Goal: Obtain resource: Download file/media

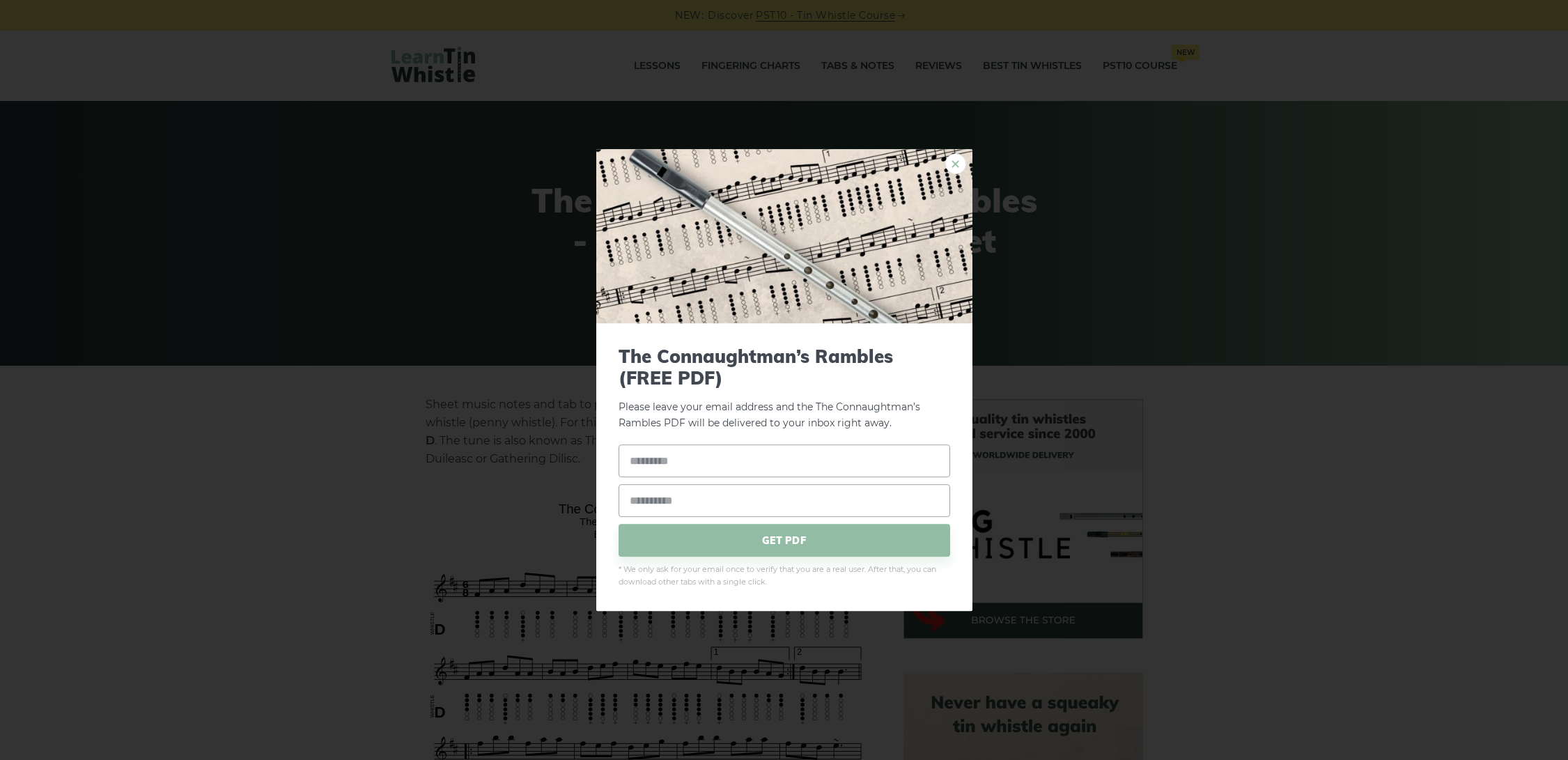
click at [952, 162] on link "×" at bounding box center [955, 164] width 21 height 21
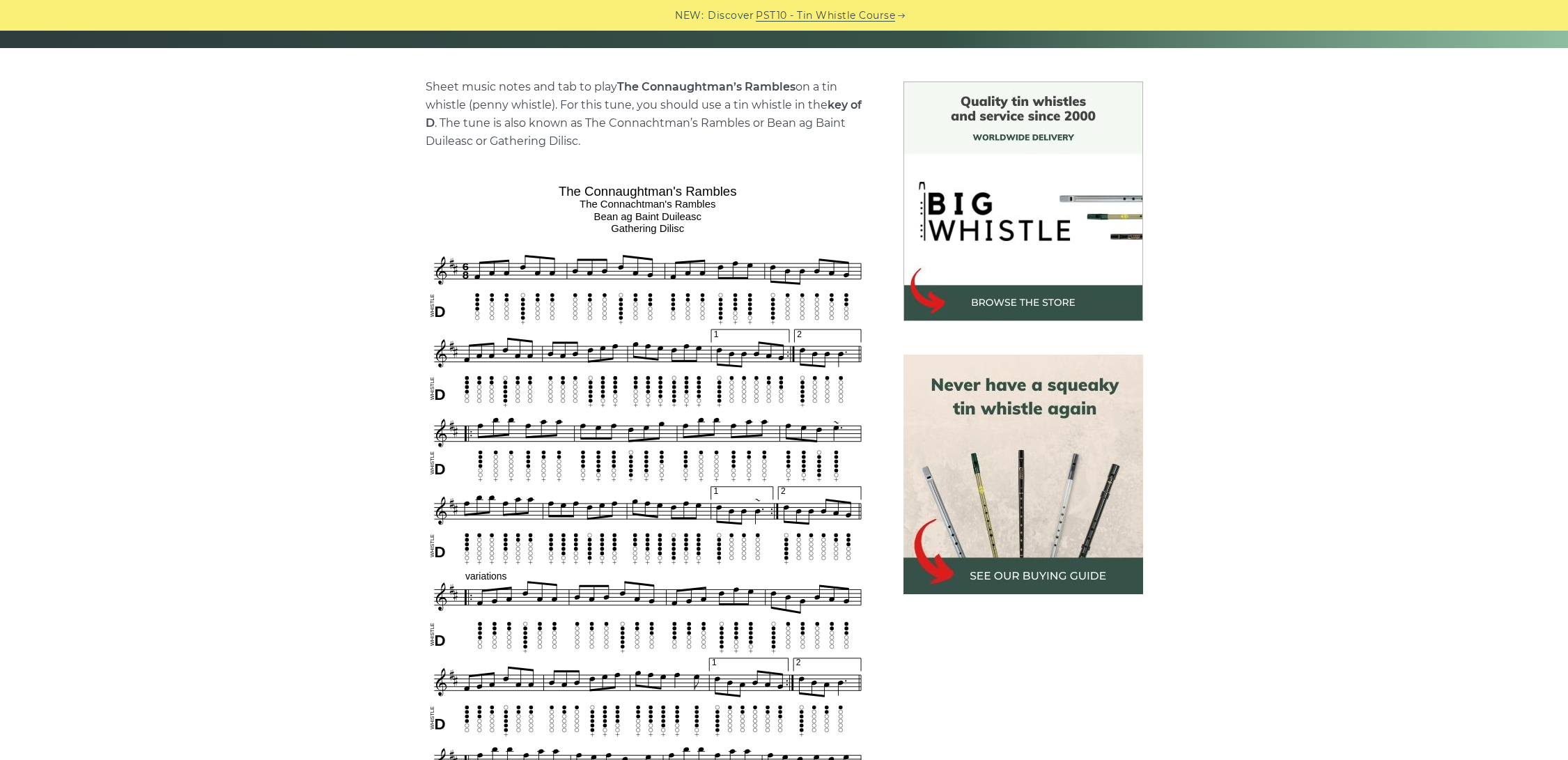
scroll to position [328, 0]
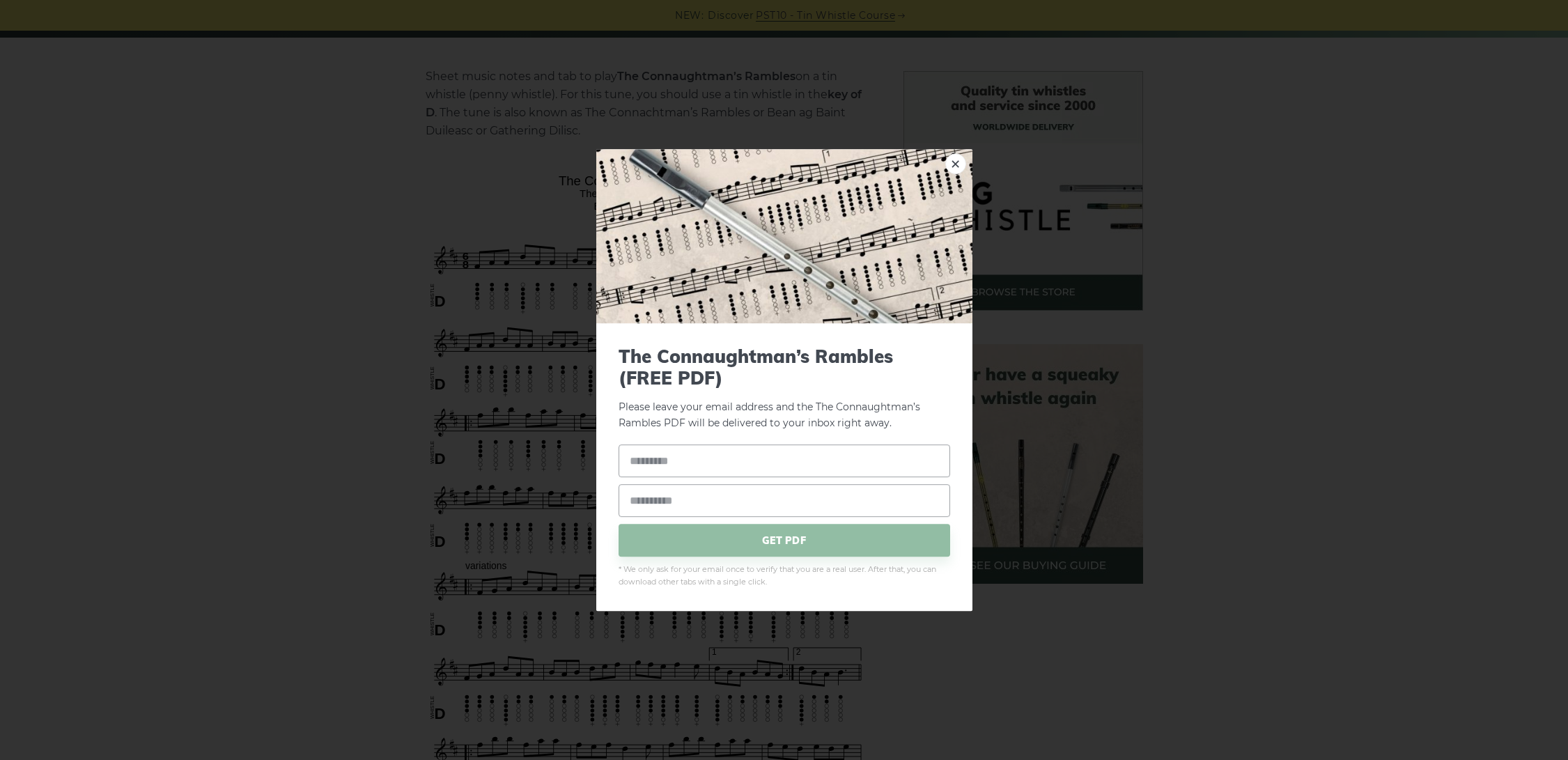
click at [539, 260] on div "× The Connaughtman’s Rambles (FREE PDF) Please leave your email address and the…" at bounding box center [784, 380] width 1568 height 760
click at [957, 161] on link "×" at bounding box center [955, 164] width 21 height 21
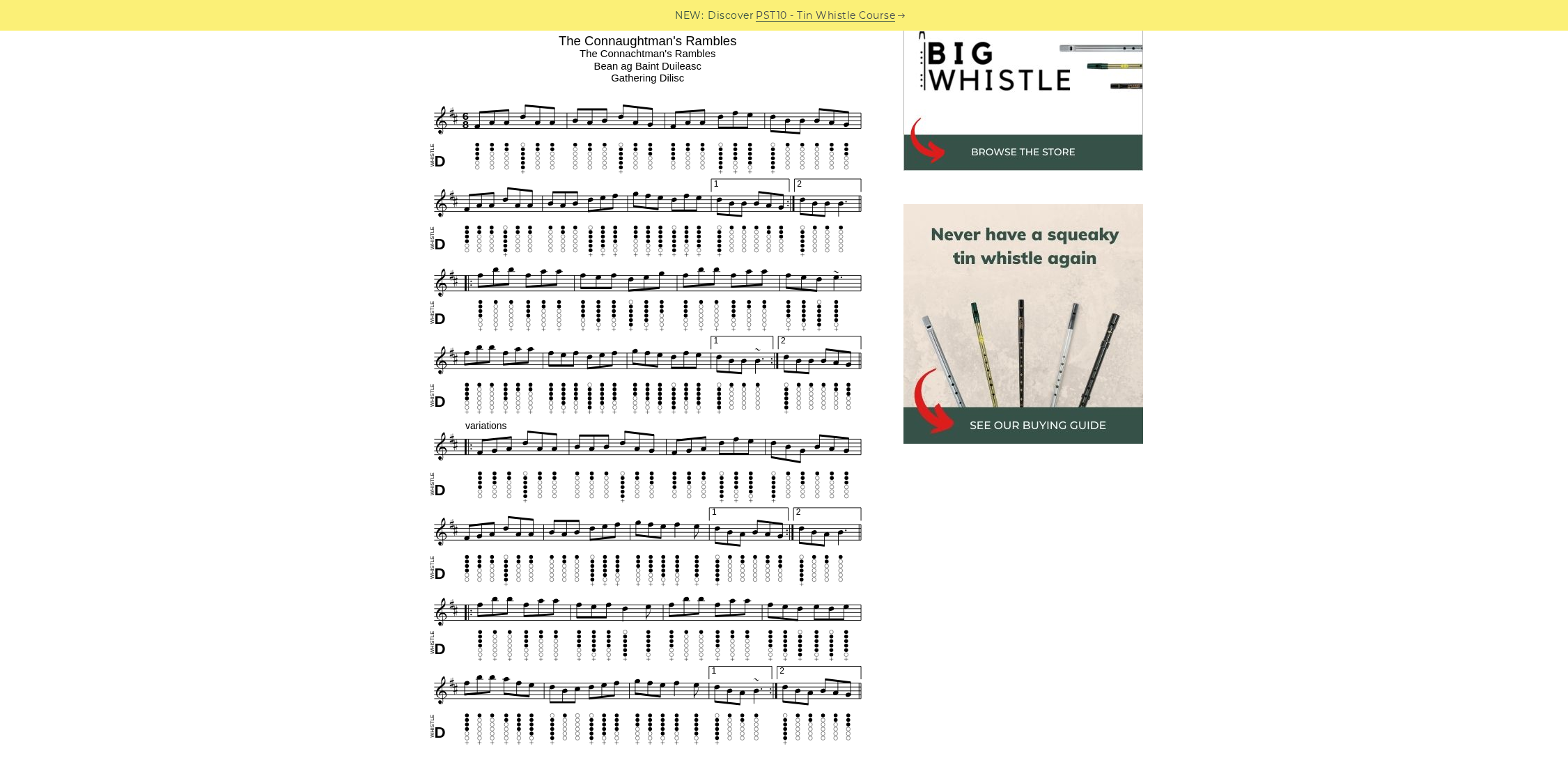
scroll to position [449, 0]
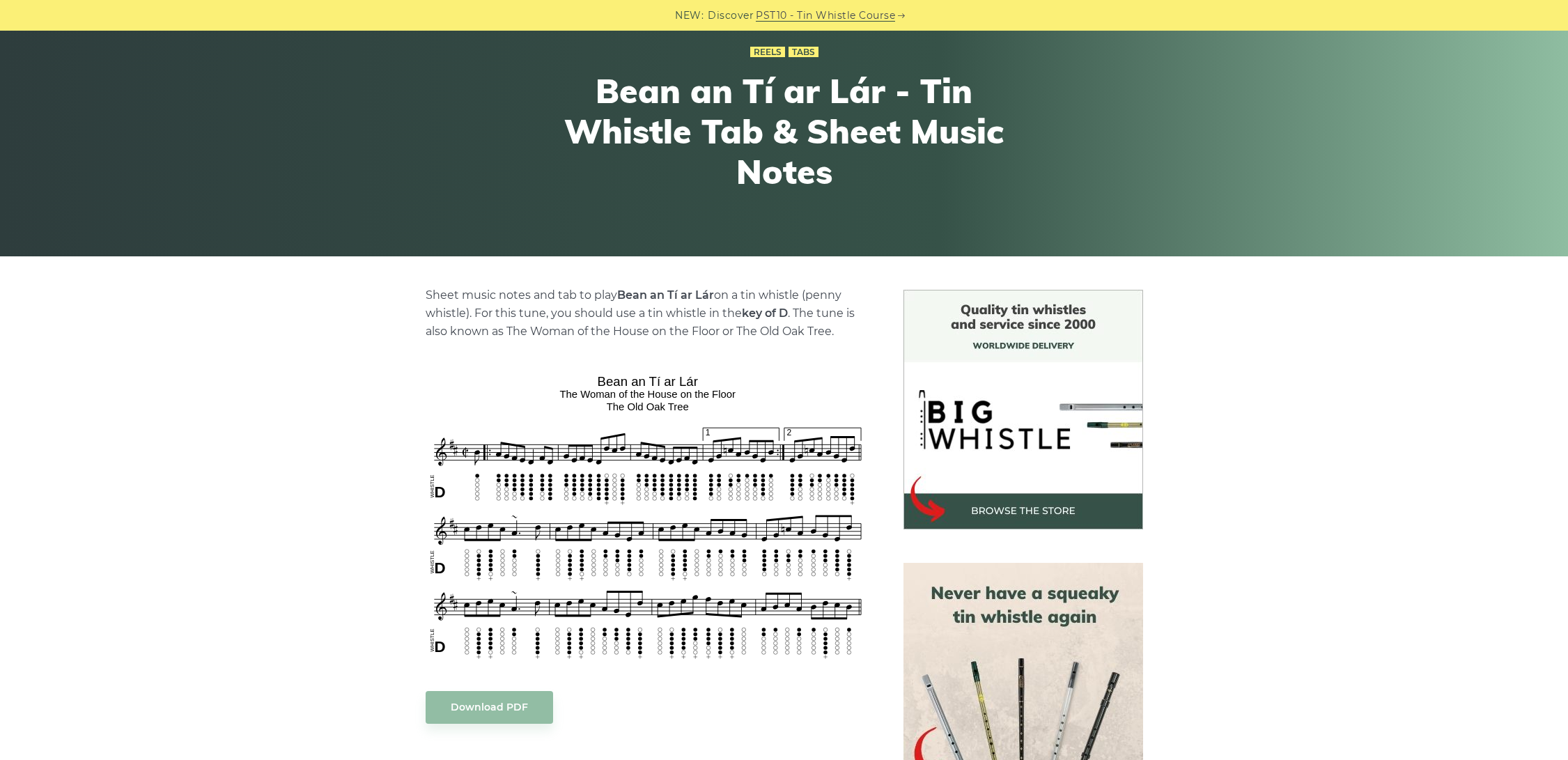
scroll to position [108, 0]
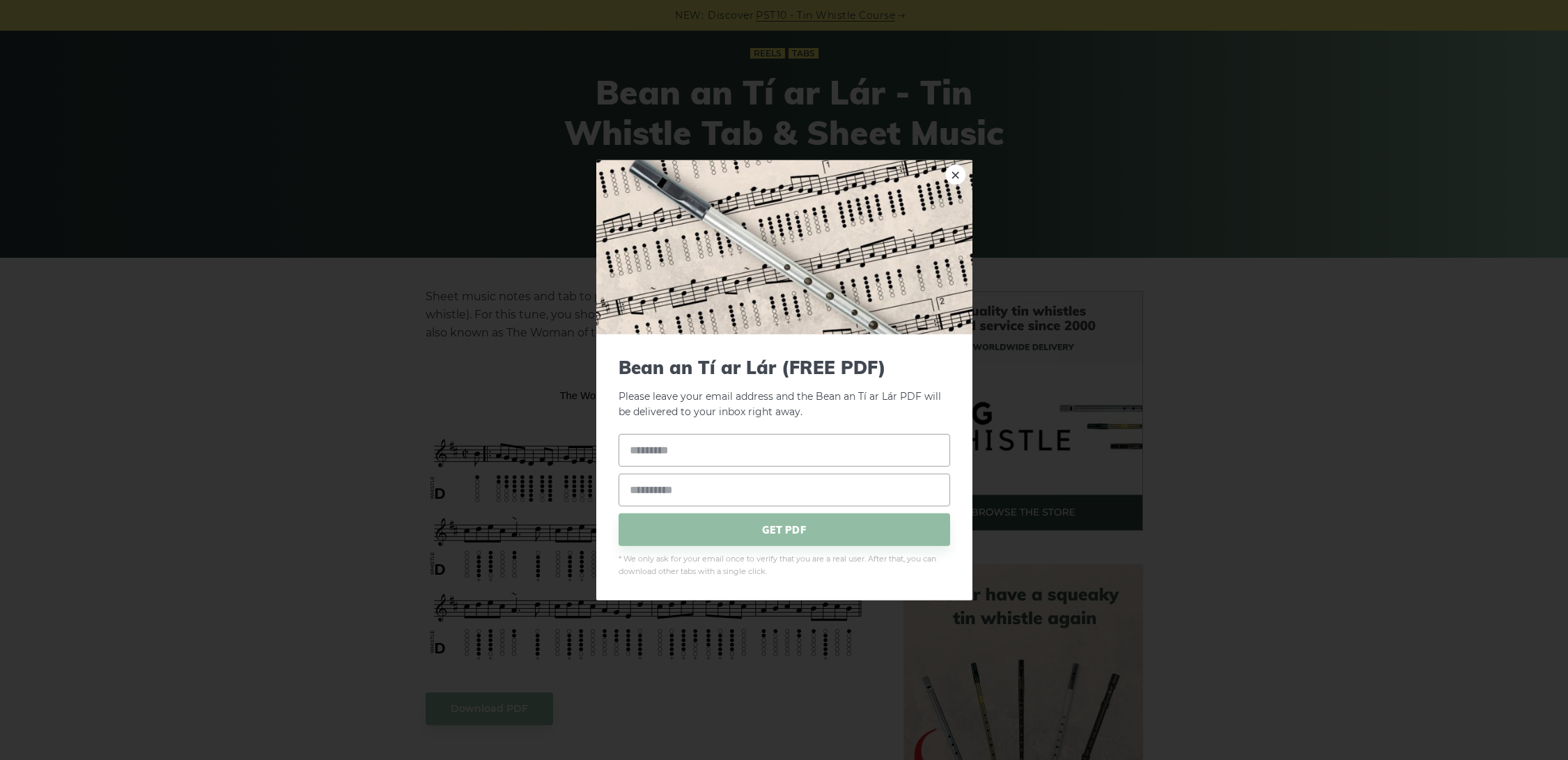
drag, startPoint x: 564, startPoint y: 375, endPoint x: 653, endPoint y: 379, distance: 89.1
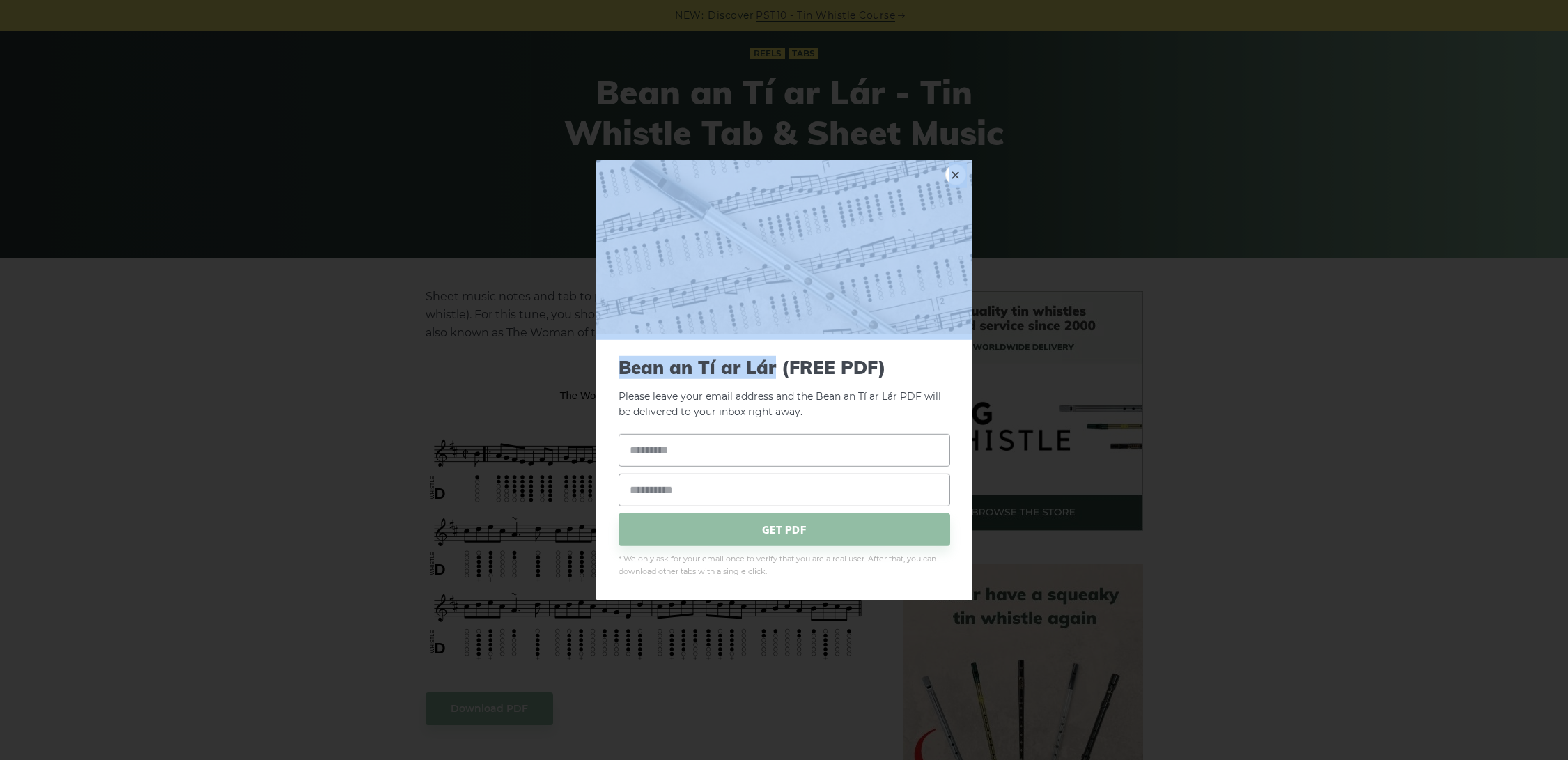
drag, startPoint x: 772, startPoint y: 369, endPoint x: 559, endPoint y: 377, distance: 213.2
click at [559, 377] on div "× Bean an Tí ar Lár (FREE PDF) Please leave your email address and the Bean an …" at bounding box center [784, 380] width 1568 height 760
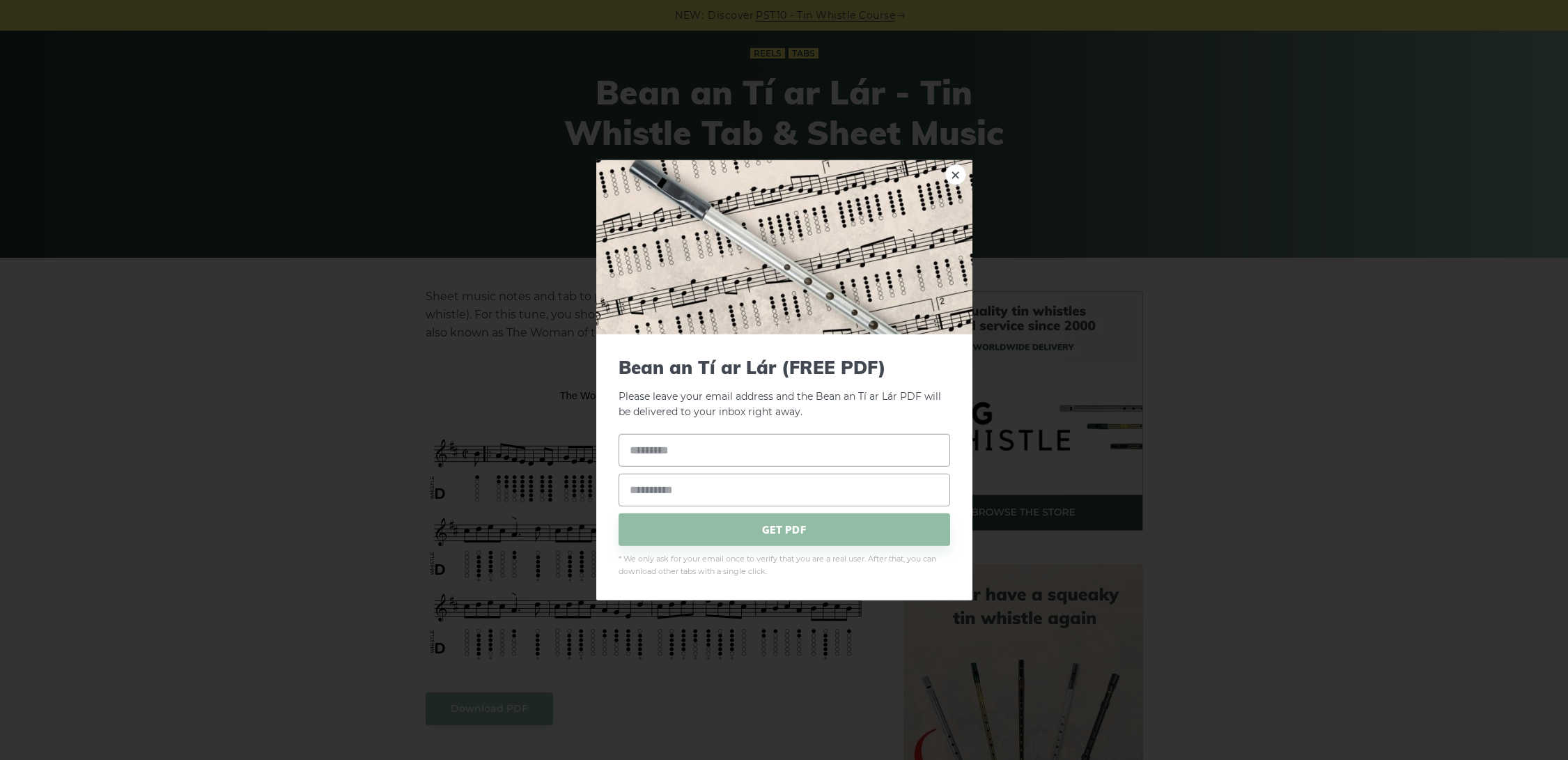
click at [624, 365] on span "Bean an Tí ar Lár (FREE PDF)" at bounding box center [784, 367] width 332 height 22
drag, startPoint x: 619, startPoint y: 368, endPoint x: 774, endPoint y: 368, distance: 155.0
click at [774, 368] on span "Bean an Tí ar Lár (FREE PDF)" at bounding box center [784, 367] width 332 height 22
copy span "Bean an Tí ar Lár"
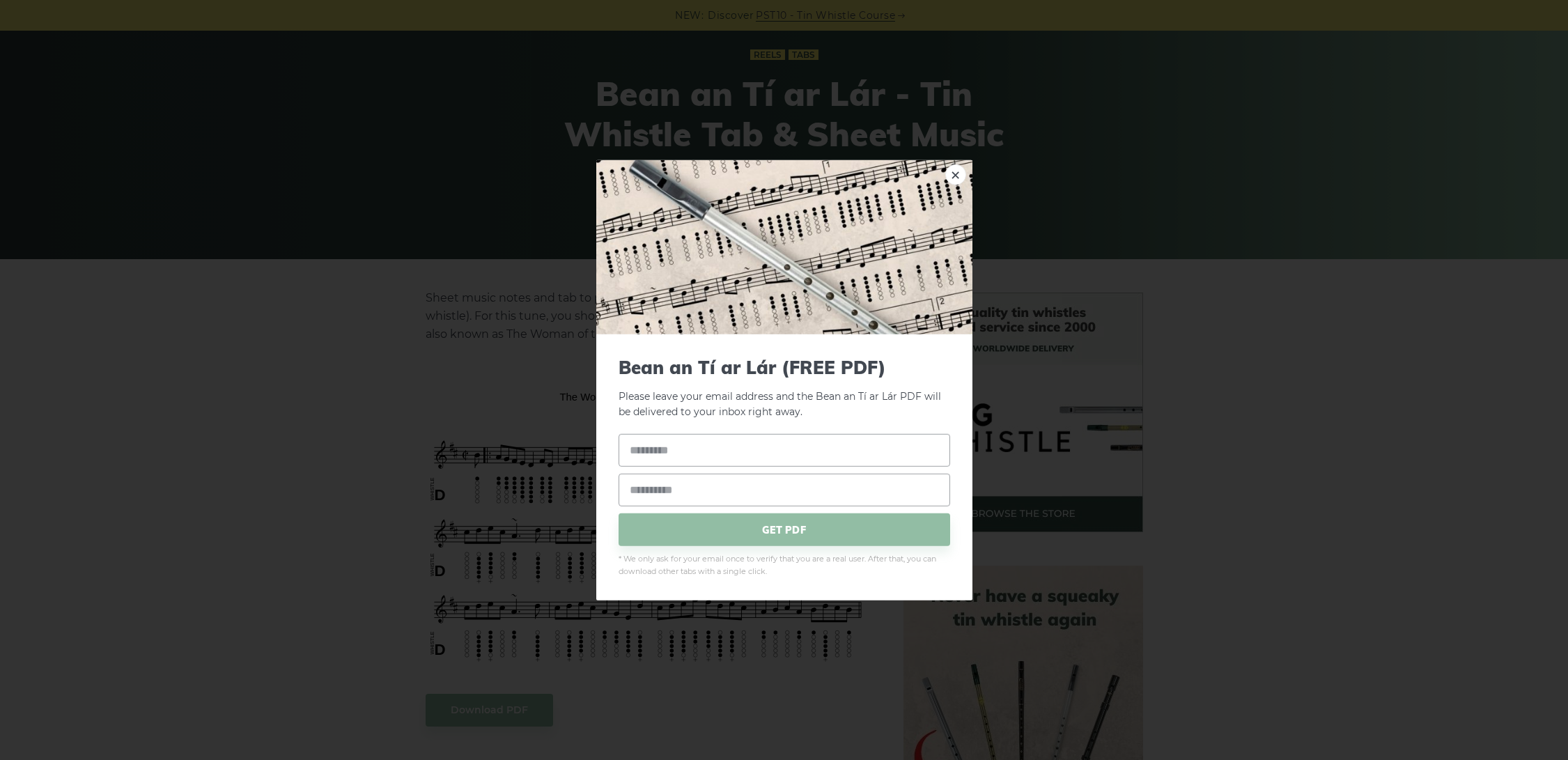
click at [425, 194] on div "× Bean an Tí ar Lár (FREE PDF) Please leave your email address and the Bean an …" at bounding box center [784, 380] width 1568 height 760
drag, startPoint x: 954, startPoint y: 182, endPoint x: 1033, endPoint y: 146, distance: 86.8
click at [957, 182] on link "×" at bounding box center [955, 174] width 21 height 21
